Goal: Information Seeking & Learning: Learn about a topic

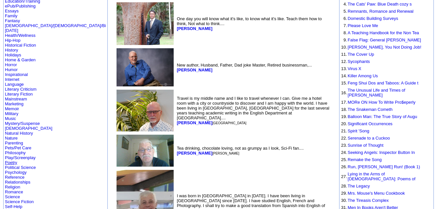
scroll to position [130, 0]
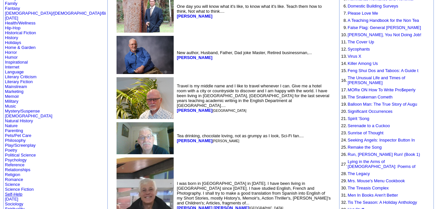
click at [13, 192] on link "Self-Help" at bounding box center [13, 194] width 17 height 5
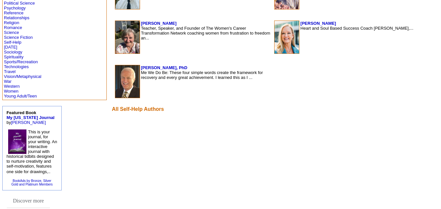
scroll to position [369, 0]
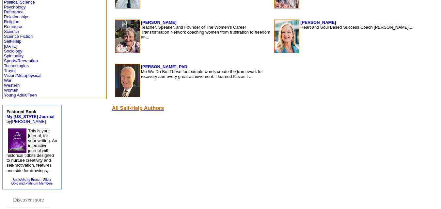
click at [112, 109] on font "All Self-Help Authors" at bounding box center [138, 108] width 52 height 6
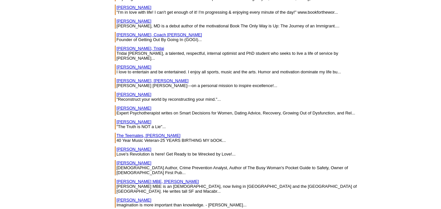
scroll to position [8778, 0]
